Goal: Obtain resource: Download file/media

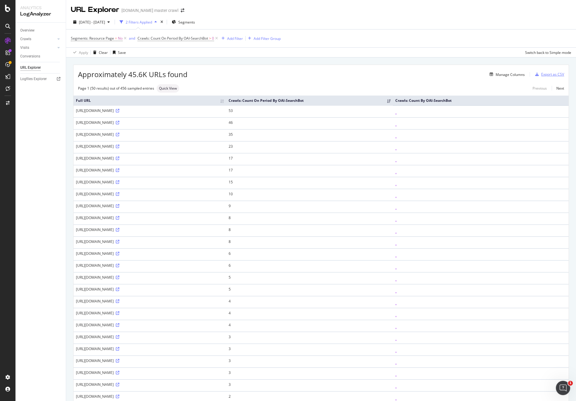
click at [542, 73] on div "Export as CSV" at bounding box center [553, 74] width 23 height 5
drag, startPoint x: 401, startPoint y: 65, endPoint x: 408, endPoint y: 57, distance: 10.1
click at [402, 65] on div "Approximately 45.6K URLs found Manage Columns Export as CSV" at bounding box center [321, 72] width 495 height 15
click at [550, 74] on div "Export as CSV" at bounding box center [553, 74] width 23 height 5
click at [38, 100] on div "DataExports" at bounding box center [33, 102] width 23 height 6
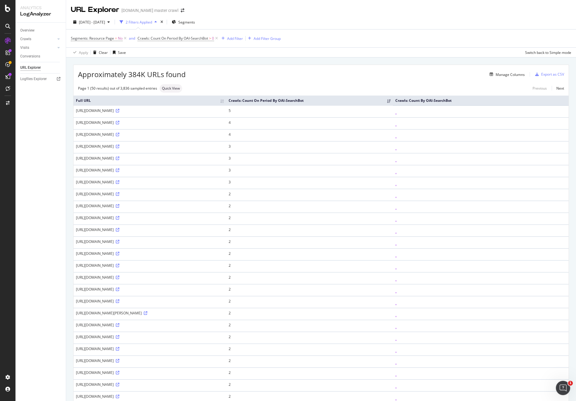
click at [433, 51] on div "Apply Clear Save Switch back to Simple mode" at bounding box center [321, 52] width 510 height 10
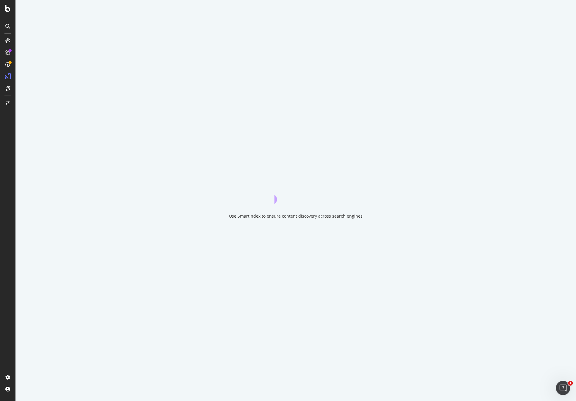
click at [441, 85] on div "Use SmartIndex to ensure content discovery across search engines" at bounding box center [295, 200] width 561 height 401
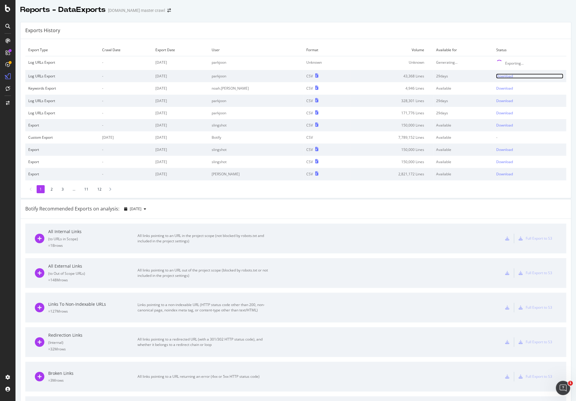
click at [502, 77] on div "Download" at bounding box center [504, 76] width 17 height 5
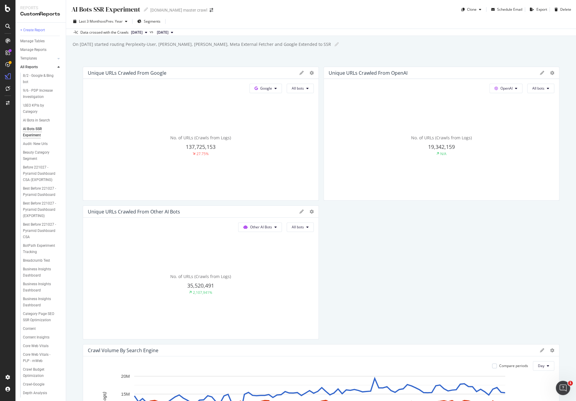
scroll to position [1340, 0]
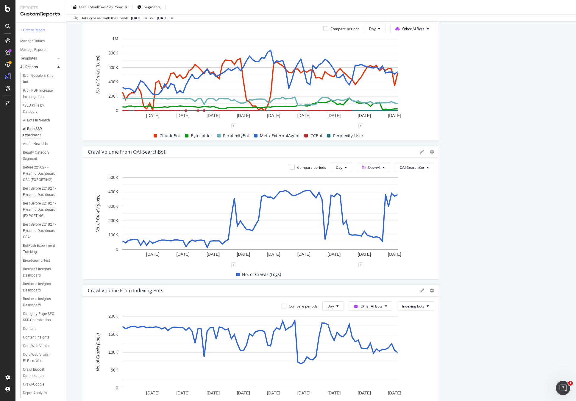
click at [422, 49] on rect "A chart." at bounding box center [260, 81] width 344 height 90
click at [386, 194] on circle "A chart." at bounding box center [386, 194] width 2 height 2
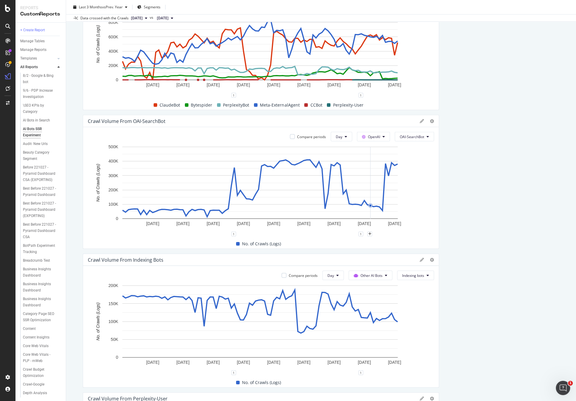
scroll to position [1376, 0]
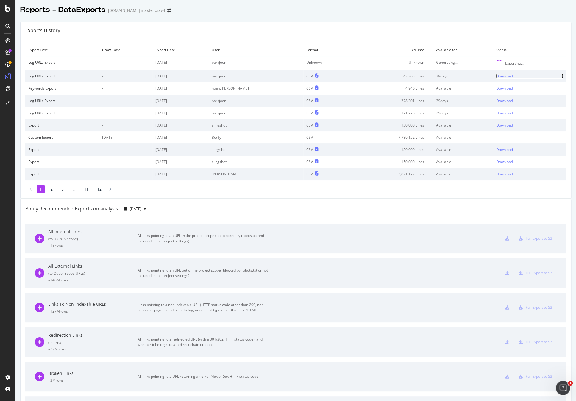
click at [499, 76] on div "Download" at bounding box center [504, 76] width 17 height 5
click at [445, 31] on div "Exports History" at bounding box center [296, 30] width 551 height 17
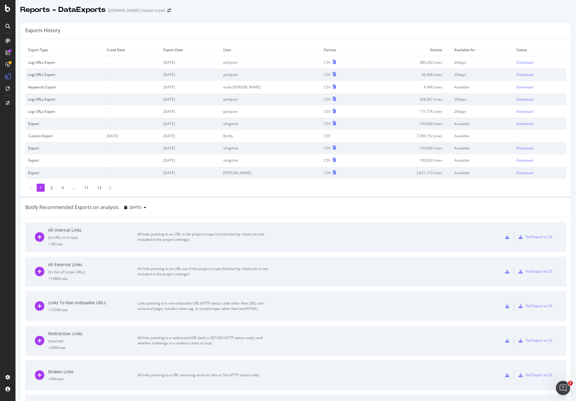
click at [442, 11] on div "Reports - DataExports [DOMAIN_NAME] master crawl" at bounding box center [295, 7] width 561 height 15
click at [516, 13] on div "Reports - DataExports target.com master crawl" at bounding box center [295, 7] width 561 height 15
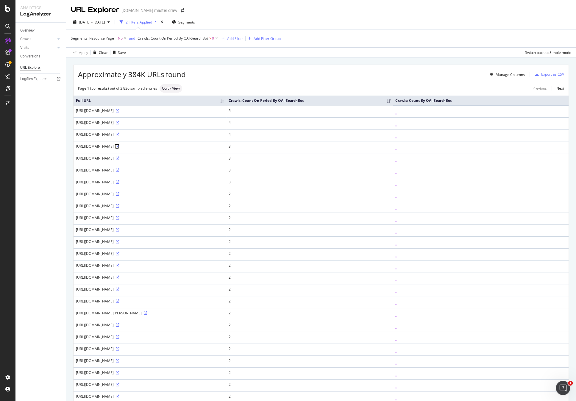
click at [119, 146] on icon at bounding box center [118, 147] width 4 height 4
